Goal: Task Accomplishment & Management: Use online tool/utility

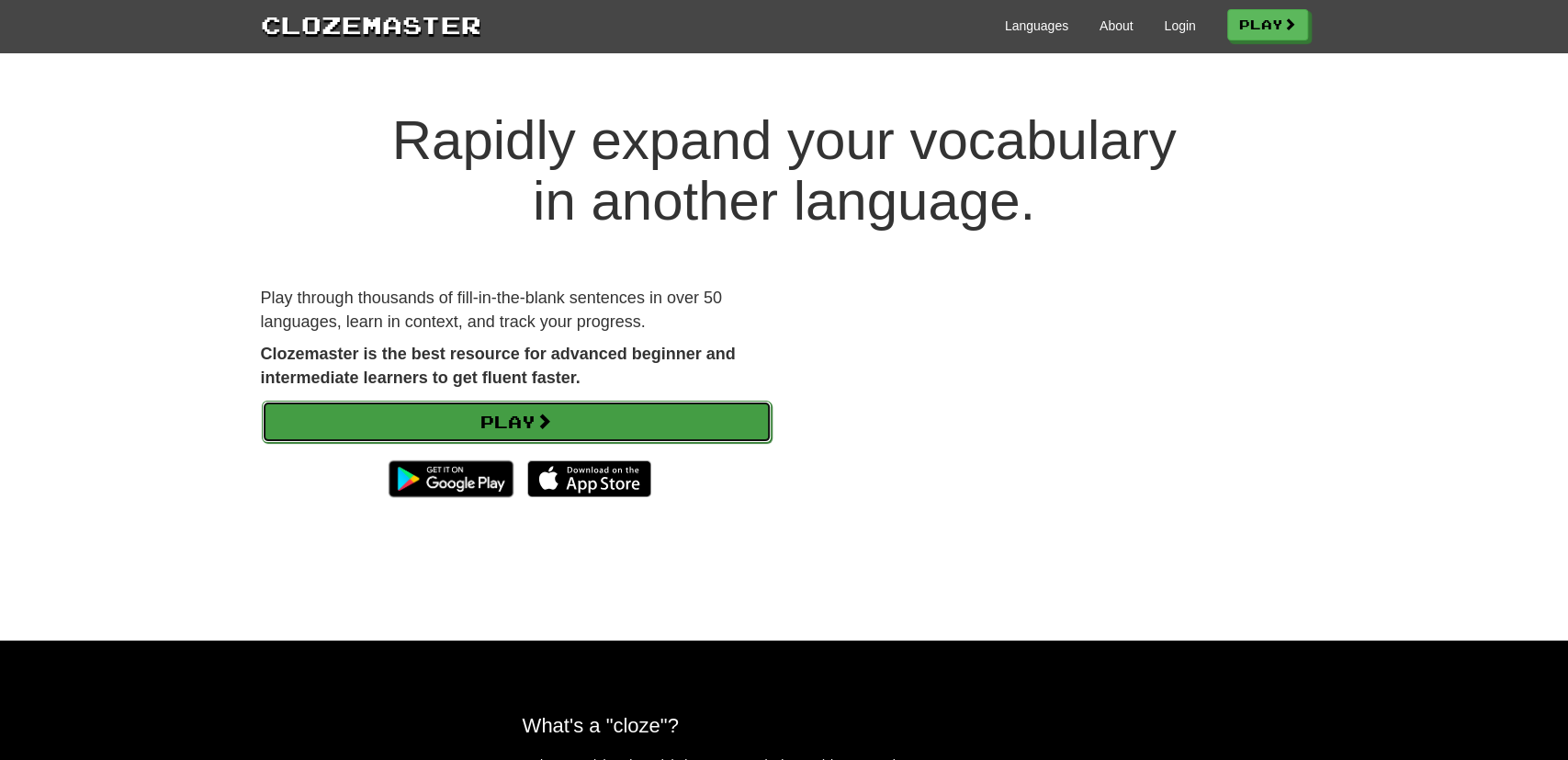
click at [626, 425] on link "Play" at bounding box center [516, 421] width 510 height 42
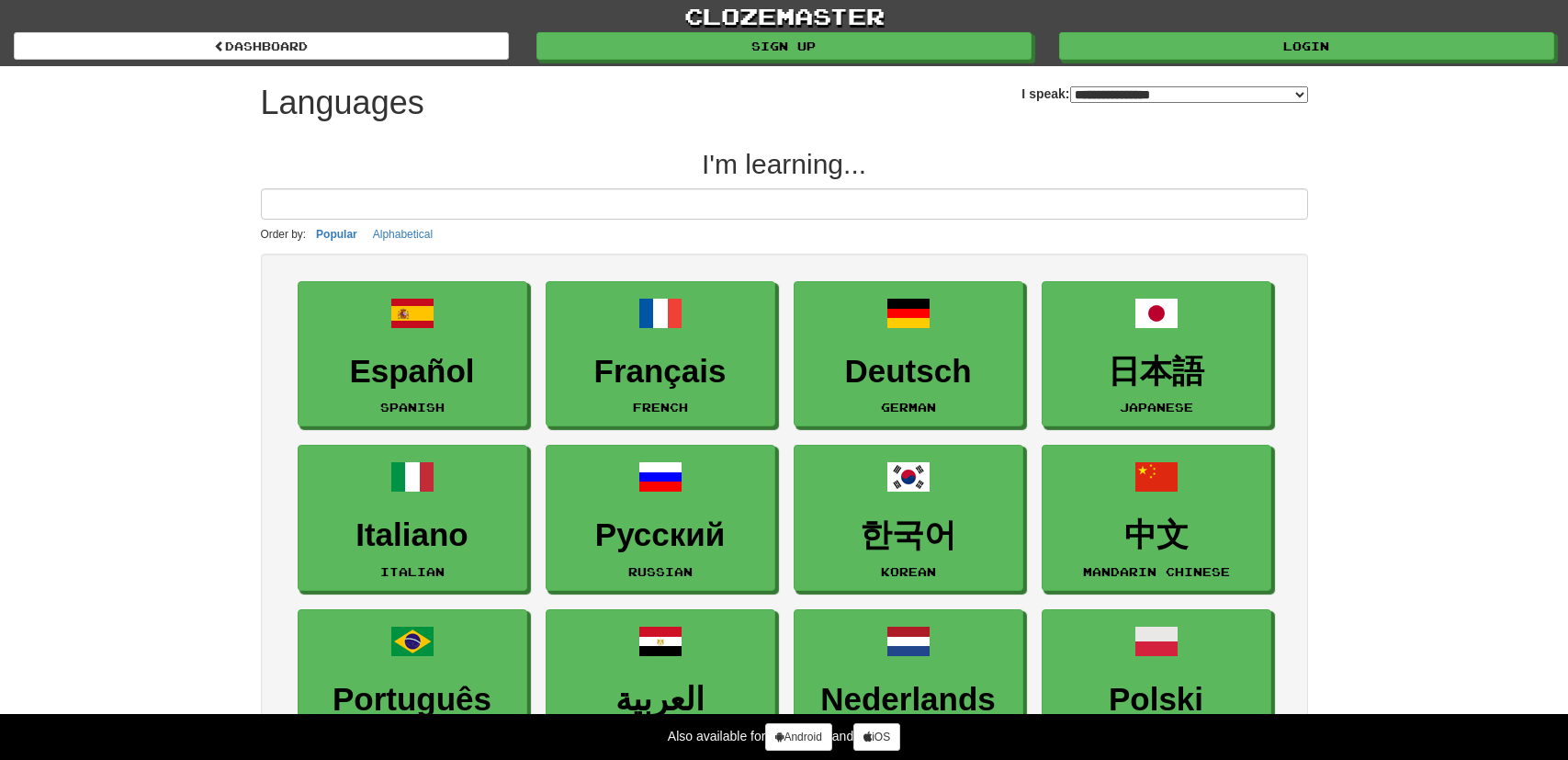
select select "*******"
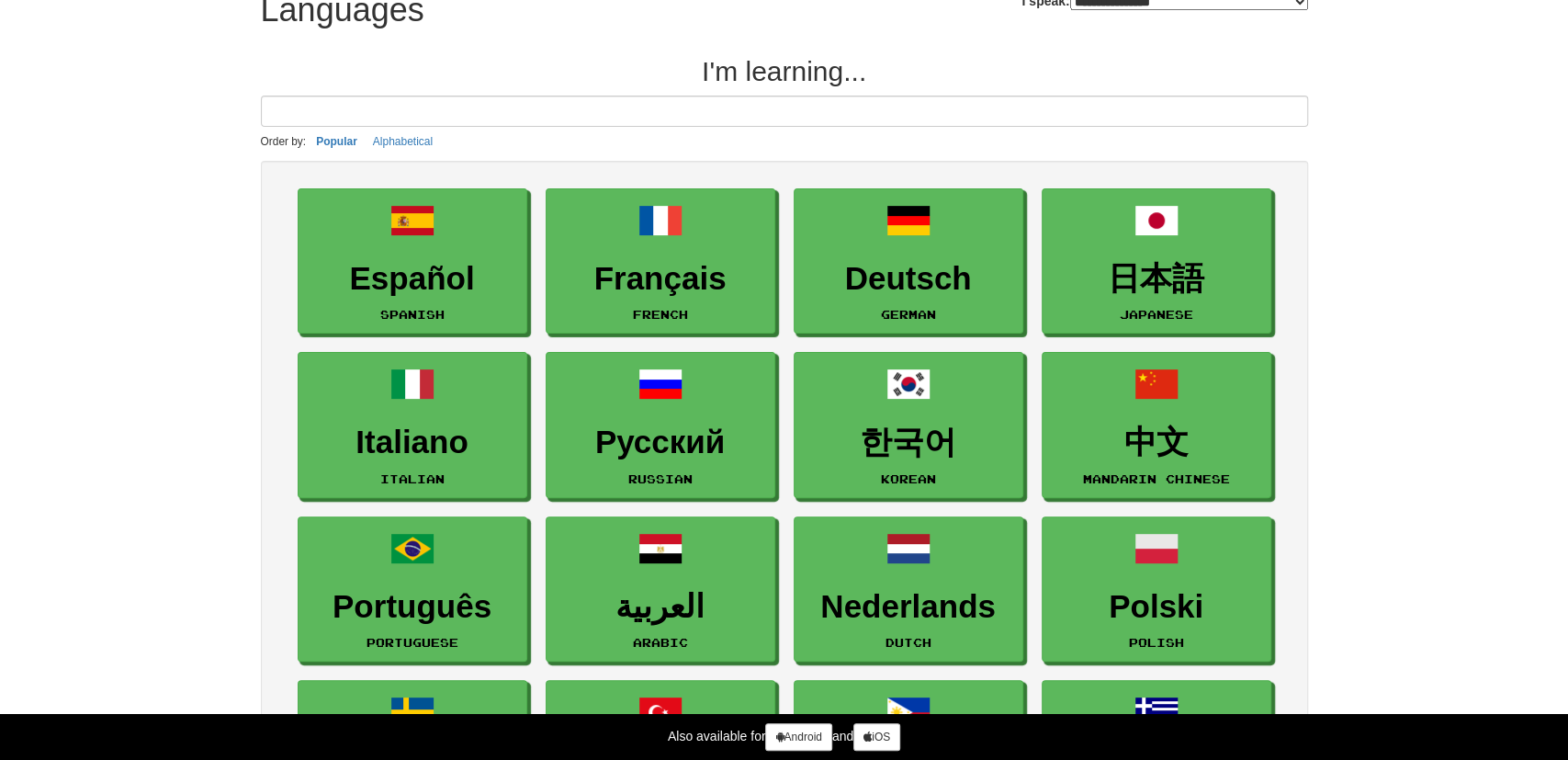
scroll to position [89, 0]
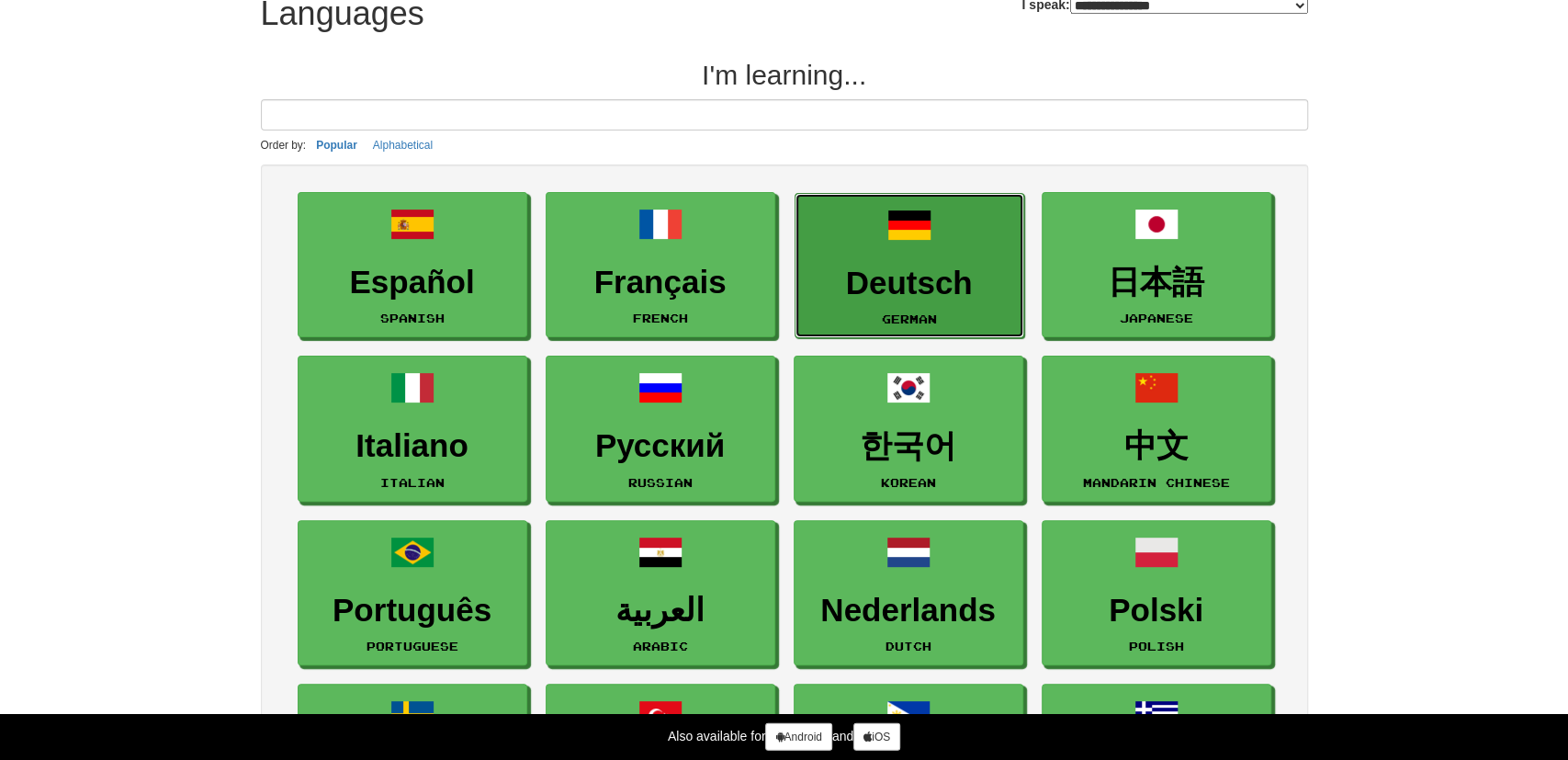
click at [944, 269] on h3 "Deutsch" at bounding box center [910, 283] width 210 height 36
